Goal: Task Accomplishment & Management: Complete application form

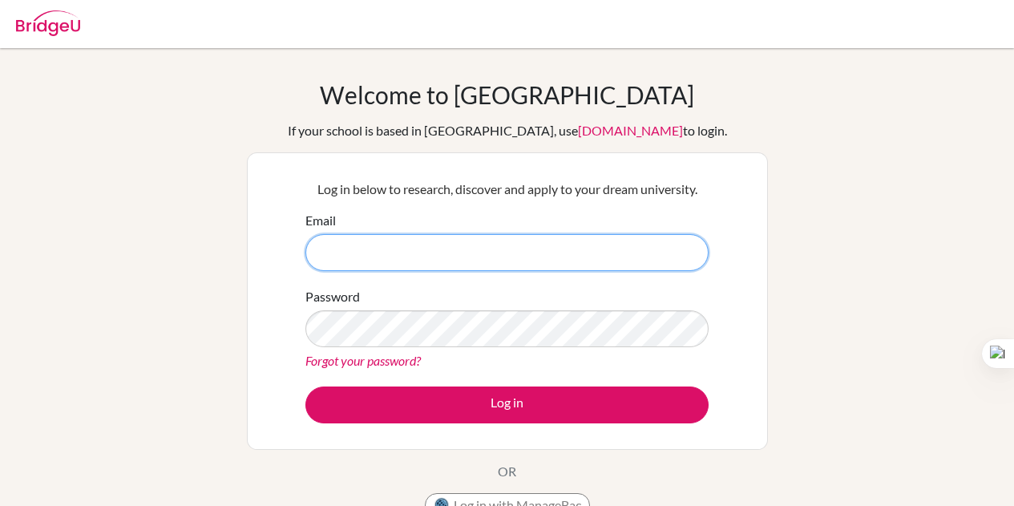
click at [419, 245] on input "Email" at bounding box center [506, 252] width 403 height 37
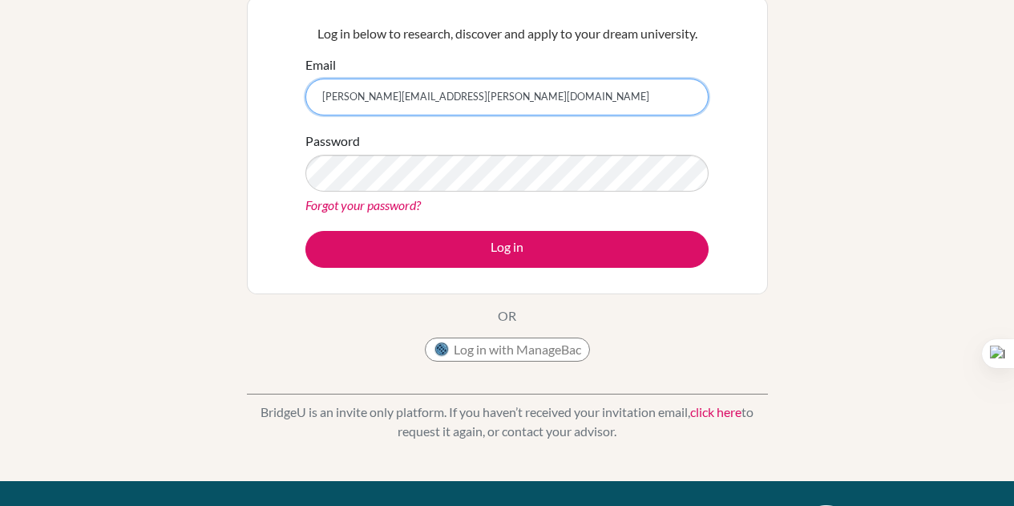
type input "[PERSON_NAME][EMAIL_ADDRESS][PERSON_NAME][DOMAIN_NAME]"
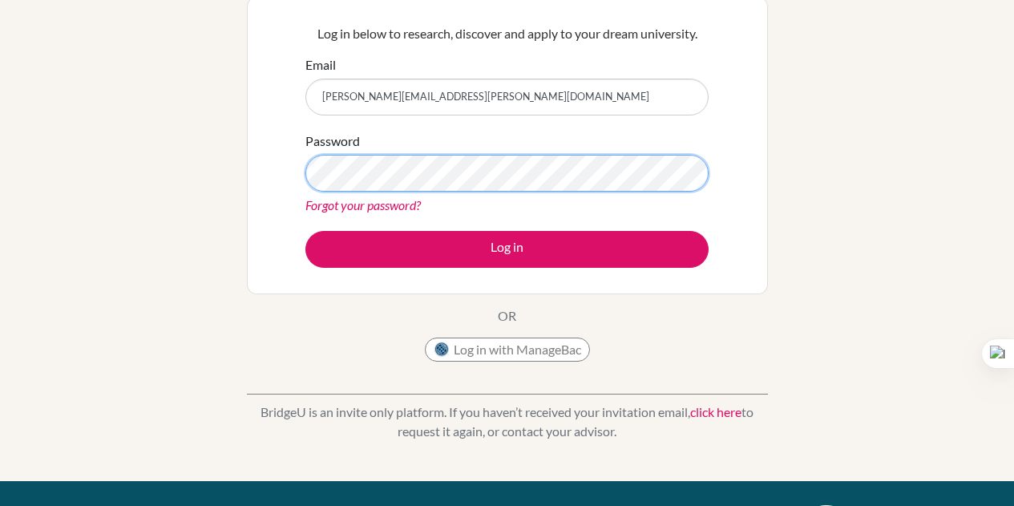
click at [305, 231] on button "Log in" at bounding box center [506, 249] width 403 height 37
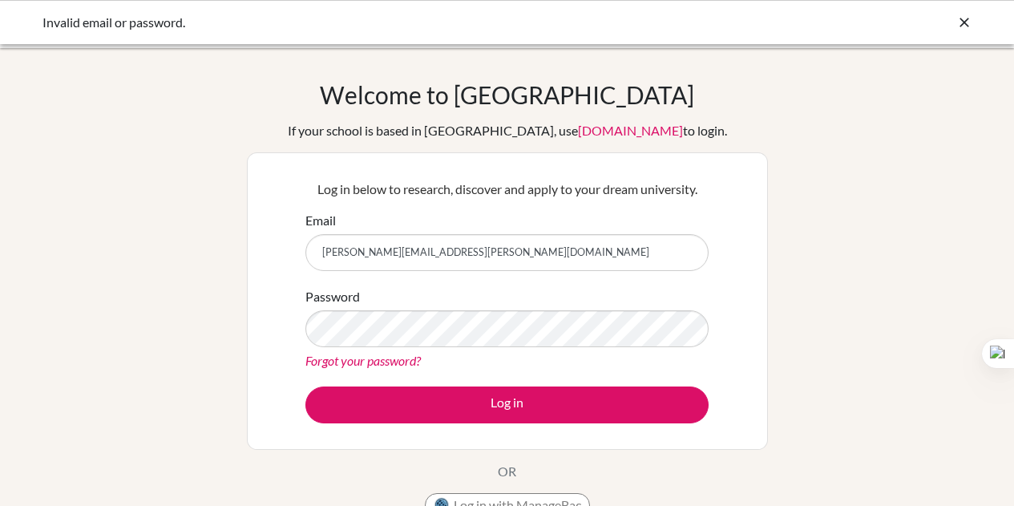
click at [965, 20] on icon at bounding box center [964, 22] width 16 height 16
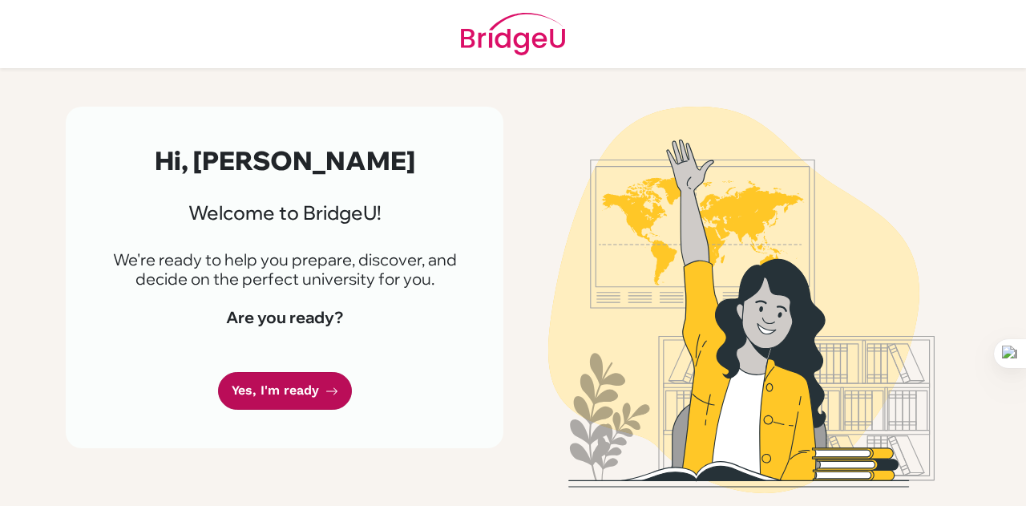
click at [282, 384] on link "Yes, I'm ready" at bounding box center [285, 391] width 134 height 38
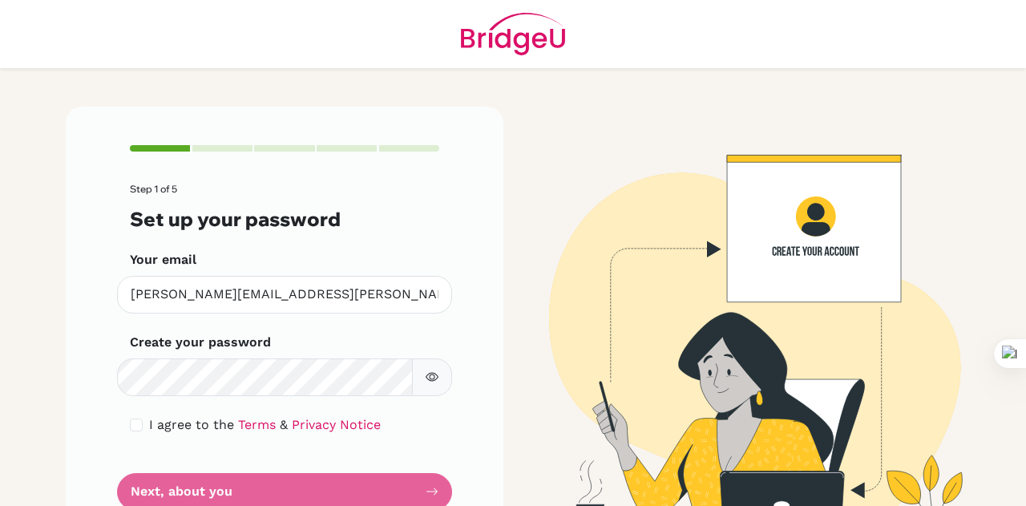
scroll to position [55, 0]
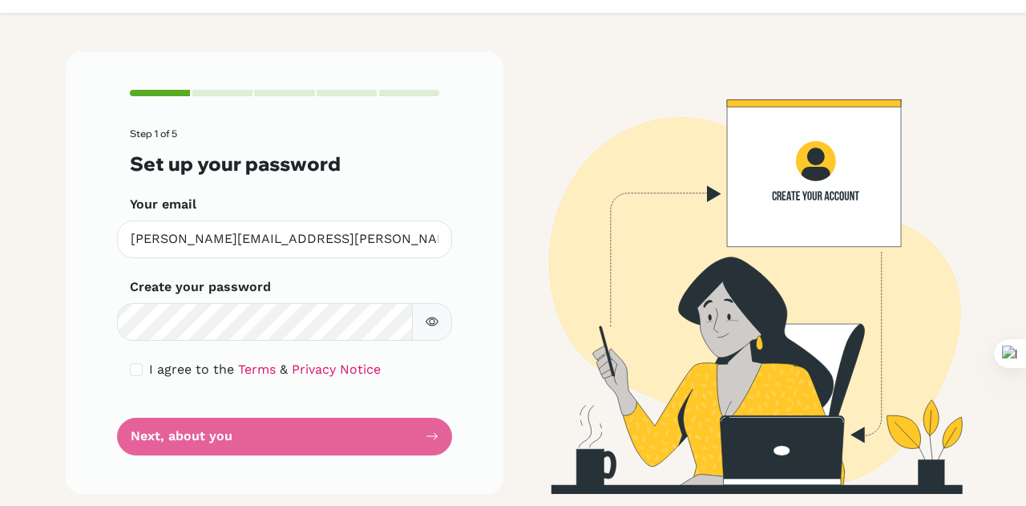
click at [429, 314] on button "button" at bounding box center [432, 322] width 40 height 38
click at [140, 370] on div "I agree to the Terms & Privacy Notice" at bounding box center [284, 369] width 309 height 19
click at [130, 368] on input "checkbox" at bounding box center [136, 369] width 13 height 13
checkbox input "true"
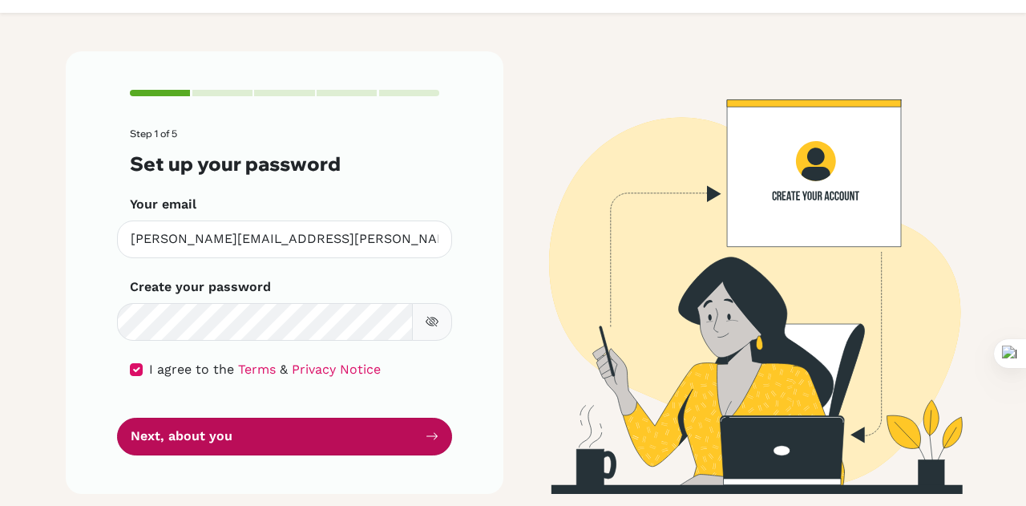
click at [265, 440] on button "Next, about you" at bounding box center [284, 437] width 335 height 38
